Goal: Transaction & Acquisition: Purchase product/service

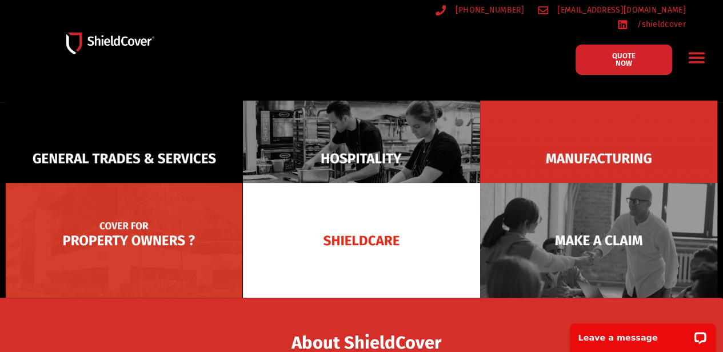
click at [186, 219] on img at bounding box center [124, 240] width 237 height 115
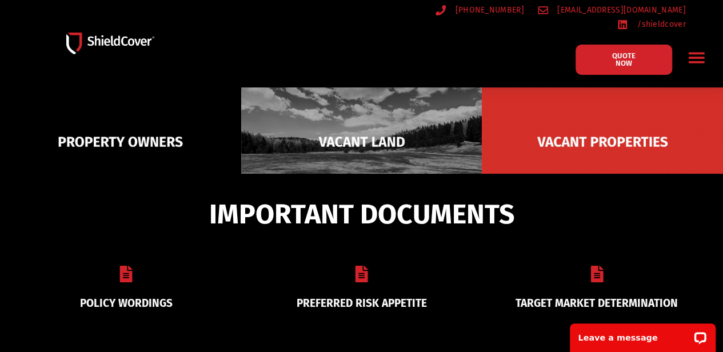
scroll to position [162, 0]
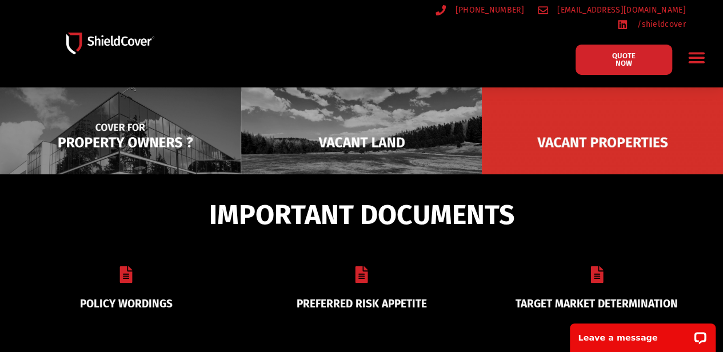
click at [149, 148] on img at bounding box center [120, 142] width 241 height 117
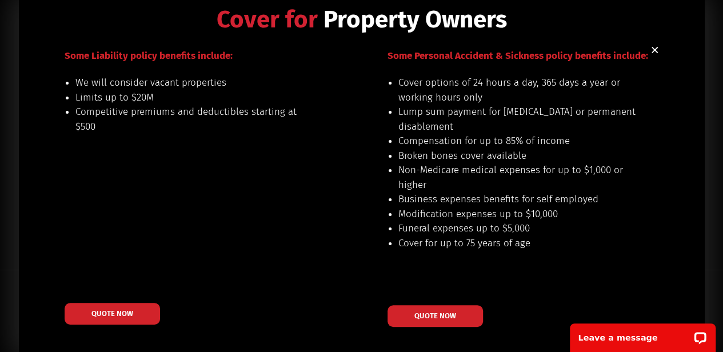
scroll to position [271, 0]
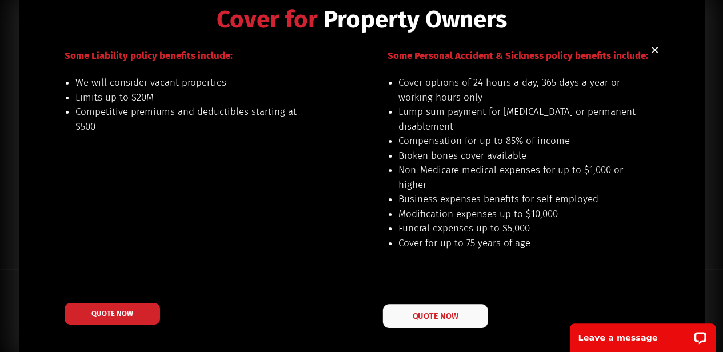
click at [447, 314] on span "QUOTE NOW" at bounding box center [435, 315] width 46 height 8
